Goal: Find contact information: Find contact information

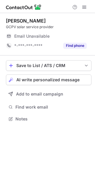
scroll to position [3, 3]
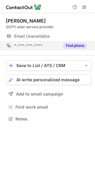
click at [75, 46] on button "Find phone" at bounding box center [74, 46] width 23 height 6
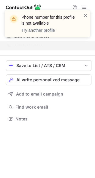
click at [83, 17] on div "Phone number for this profile is not available Try another profile" at bounding box center [45, 23] width 76 height 23
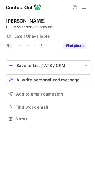
scroll to position [3, 3]
click at [85, 6] on span at bounding box center [84, 7] width 5 height 5
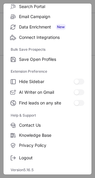
scroll to position [105, 95]
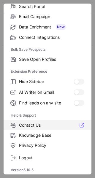
click at [39, 125] on span "Contact Us" at bounding box center [51, 124] width 65 height 5
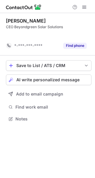
scroll to position [105, 95]
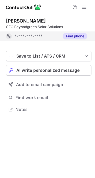
click at [76, 35] on button "Find phone" at bounding box center [74, 36] width 23 height 6
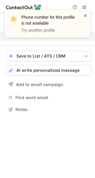
click at [84, 17] on span at bounding box center [85, 15] width 5 height 6
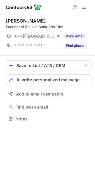
scroll to position [3, 3]
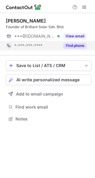
click at [70, 41] on div "Find phone" at bounding box center [73, 45] width 27 height 9
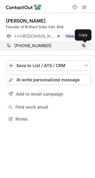
click at [83, 45] on span at bounding box center [83, 45] width 5 height 5
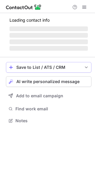
scroll to position [3, 3]
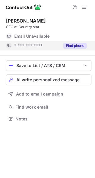
click at [73, 43] on button "Find phone" at bounding box center [74, 46] width 23 height 6
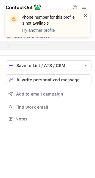
click at [84, 16] on span at bounding box center [85, 15] width 5 height 6
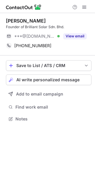
scroll to position [114, 95]
